Goal: Entertainment & Leisure: Consume media (video, audio)

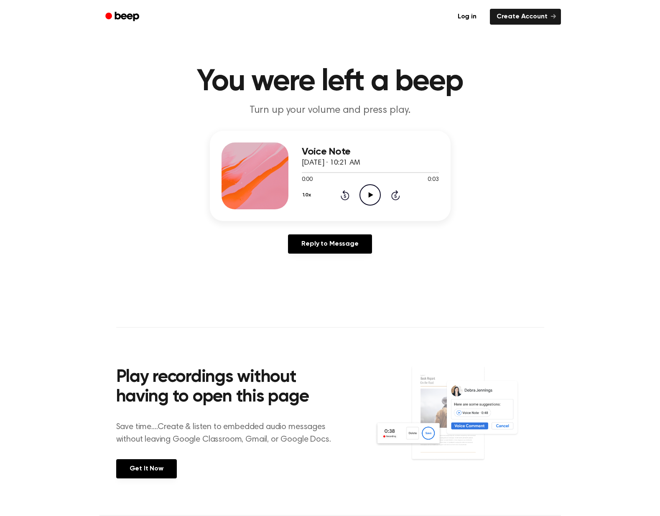
click at [371, 193] on icon "Play Audio" at bounding box center [369, 194] width 21 height 21
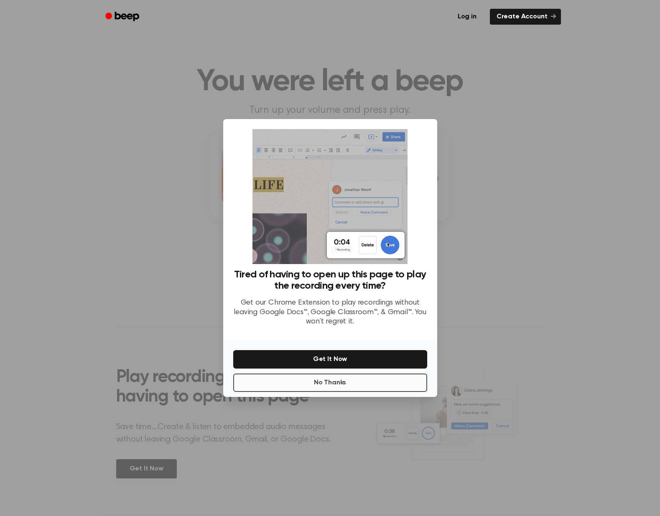
click at [314, 386] on button "No Thanks" at bounding box center [330, 382] width 194 height 18
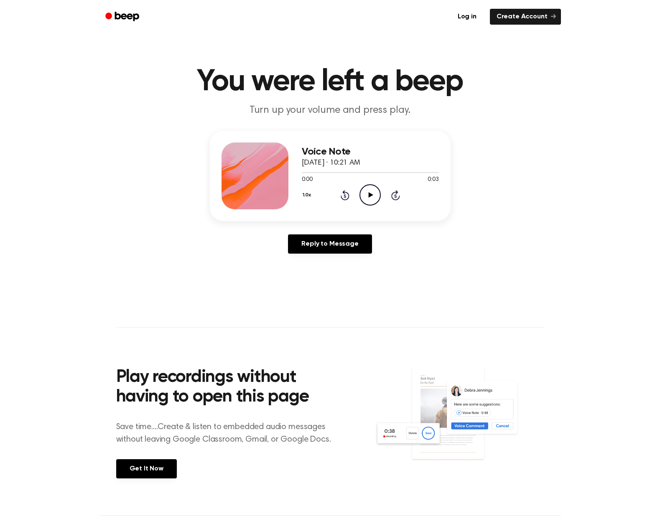
click at [371, 199] on icon "Play Audio" at bounding box center [369, 194] width 21 height 21
click at [365, 192] on icon "Play Audio" at bounding box center [369, 194] width 21 height 21
click at [366, 192] on icon "Play Audio" at bounding box center [369, 194] width 21 height 21
click at [369, 193] on icon at bounding box center [370, 194] width 5 height 5
click at [371, 196] on icon at bounding box center [370, 194] width 5 height 5
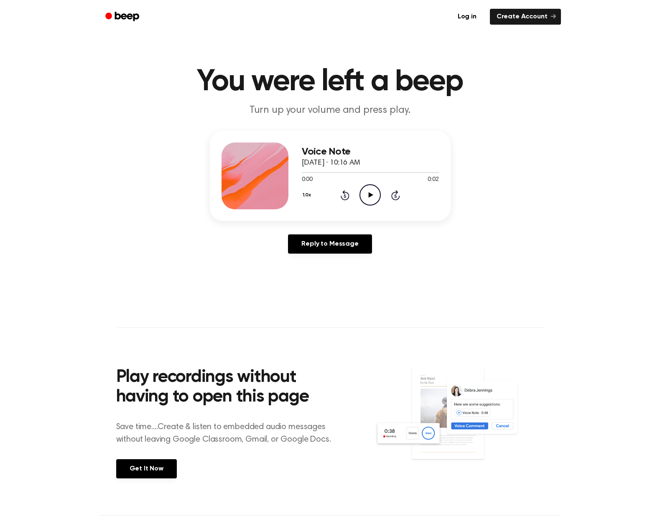
click at [365, 190] on icon "Play Audio" at bounding box center [369, 194] width 21 height 21
click at [373, 190] on icon "Play Audio" at bounding box center [369, 194] width 21 height 21
click at [376, 195] on icon "Play Audio" at bounding box center [369, 194] width 21 height 21
click at [368, 190] on icon "Play Audio" at bounding box center [369, 194] width 21 height 21
click at [372, 200] on icon "Play Audio" at bounding box center [369, 194] width 21 height 21
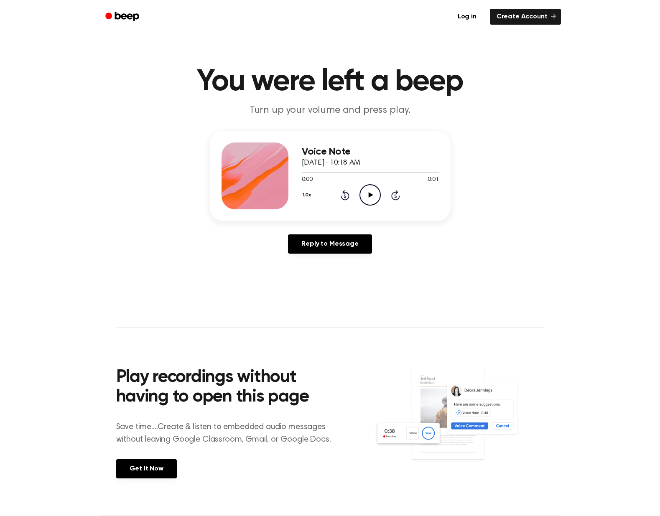
click at [377, 199] on icon "Play Audio" at bounding box center [369, 194] width 21 height 21
click at [370, 193] on icon "Play Audio" at bounding box center [369, 194] width 21 height 21
click at [372, 197] on icon "Play Audio" at bounding box center [369, 194] width 21 height 21
click at [368, 193] on icon at bounding box center [370, 194] width 5 height 5
click at [357, 191] on div "1.0x Rewind 5 seconds Play Audio Skip 5 seconds" at bounding box center [370, 194] width 137 height 21
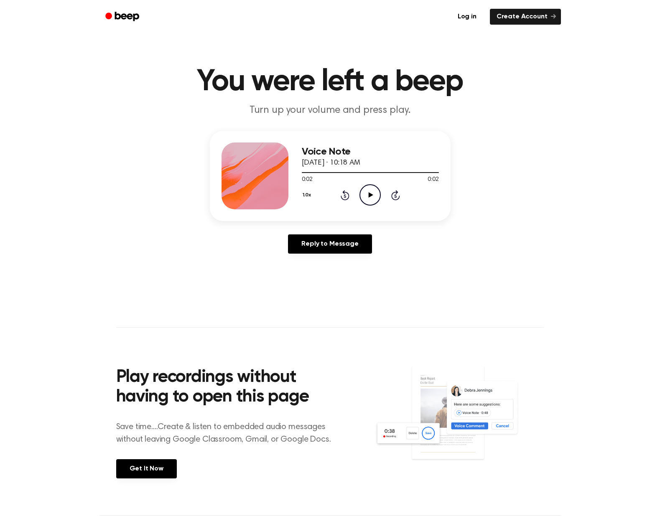
click at [365, 192] on icon "Play Audio" at bounding box center [369, 194] width 21 height 21
click at [369, 198] on icon "Play Audio" at bounding box center [369, 194] width 21 height 21
click at [372, 199] on icon "Play Audio" at bounding box center [369, 194] width 21 height 21
click at [368, 198] on icon "Play Audio" at bounding box center [369, 194] width 21 height 21
click at [368, 202] on icon "Play Audio" at bounding box center [369, 194] width 21 height 21
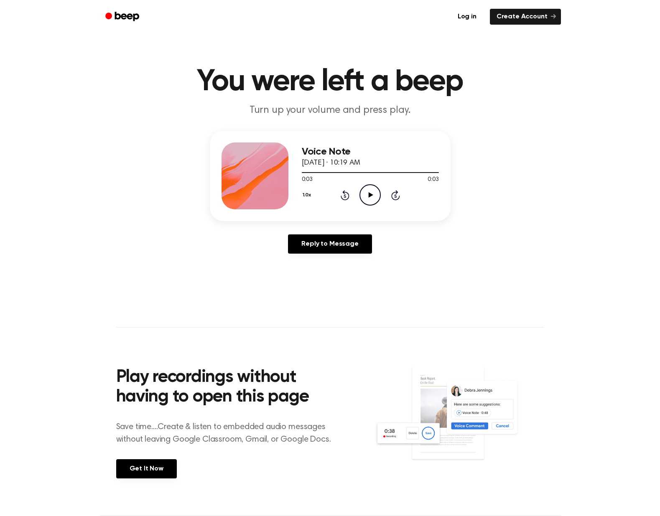
click at [371, 193] on icon "Play Audio" at bounding box center [369, 194] width 21 height 21
click at [371, 194] on icon "Play Audio" at bounding box center [369, 194] width 21 height 21
click at [374, 196] on icon "Play Audio" at bounding box center [369, 194] width 21 height 21
click at [373, 201] on icon "Play Audio" at bounding box center [369, 194] width 21 height 21
click at [371, 199] on icon "Play Audio" at bounding box center [369, 194] width 21 height 21
